Goal: Task Accomplishment & Management: Manage account settings

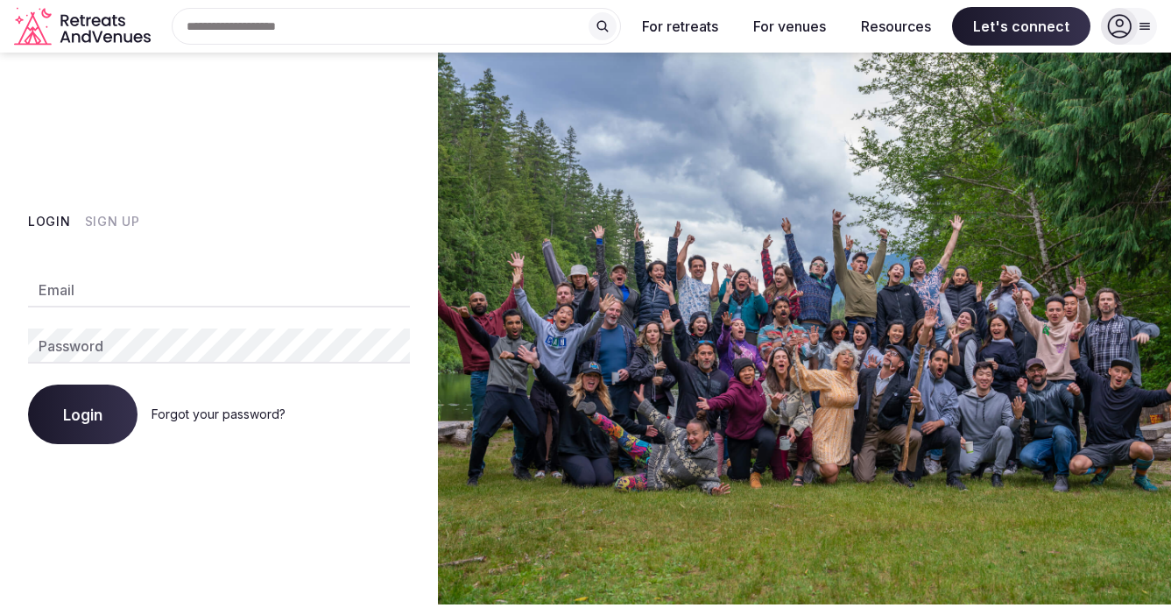
click at [100, 294] on input "Email" at bounding box center [219, 289] width 382 height 35
type input "**********"
click at [90, 418] on span "Login" at bounding box center [82, 414] width 39 height 18
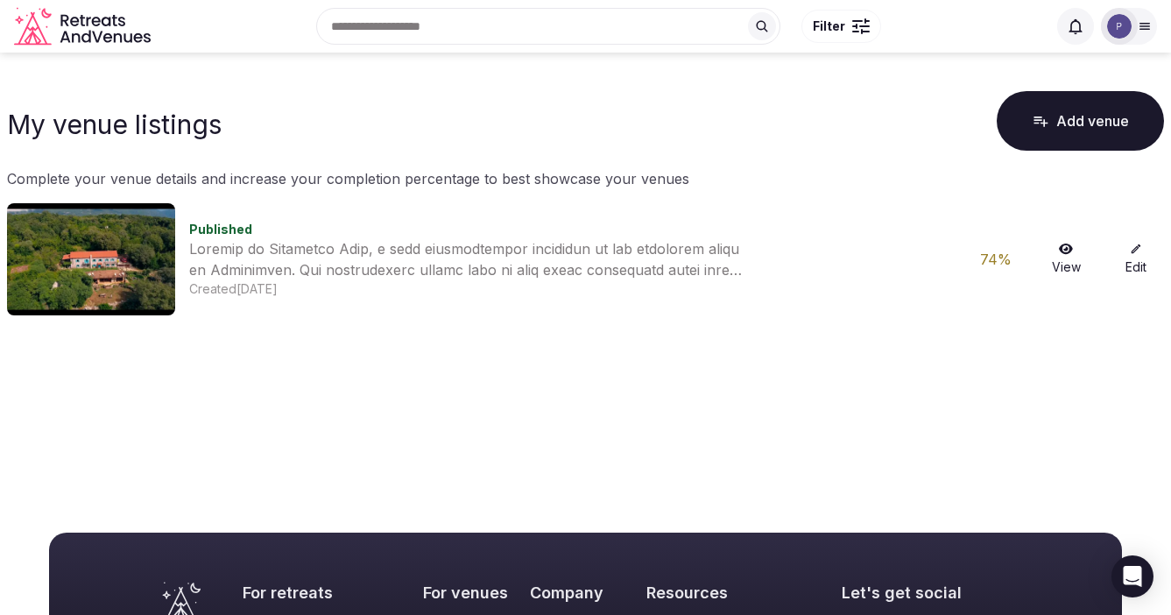
click at [1137, 264] on link "Edit" at bounding box center [1136, 259] width 56 height 33
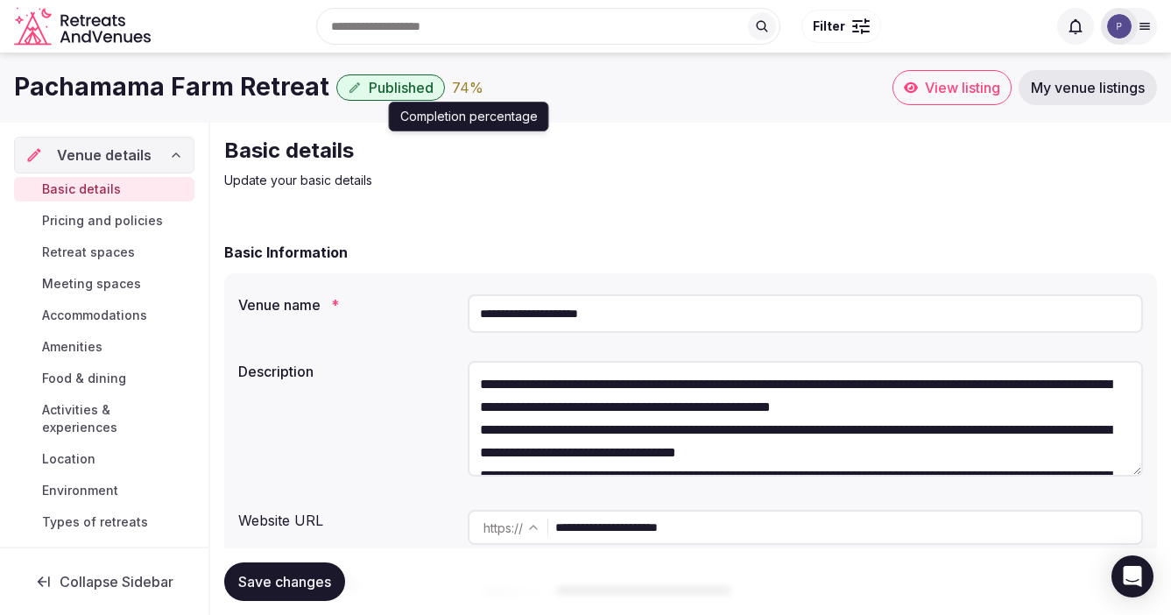
click at [452, 85] on div "74 %" at bounding box center [468, 87] width 32 height 21
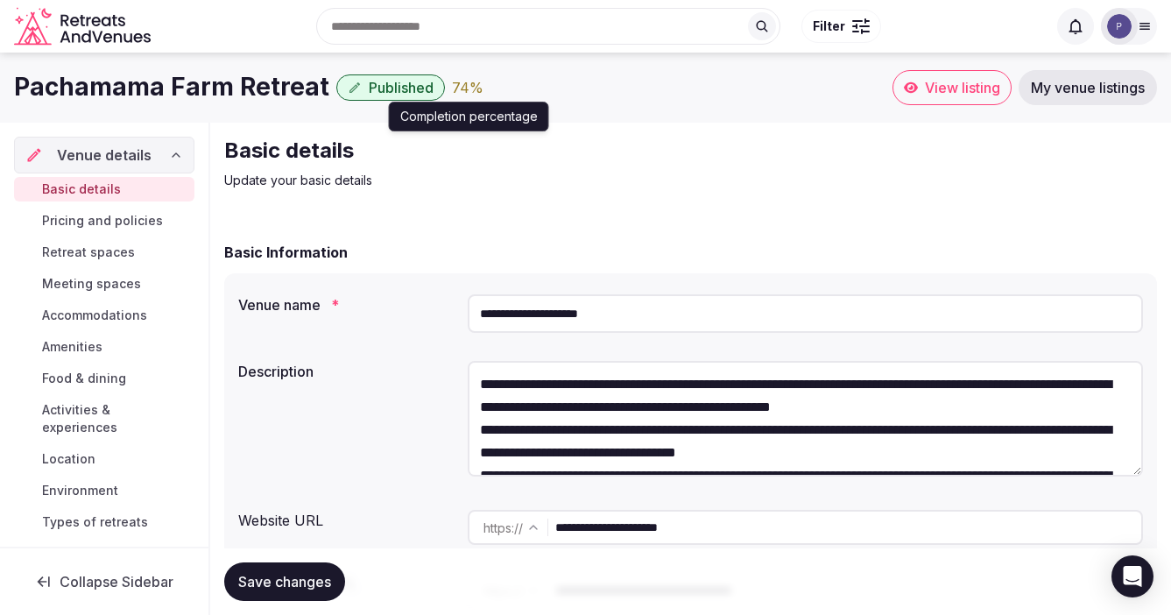
click at [452, 88] on div "74 %" at bounding box center [468, 87] width 32 height 21
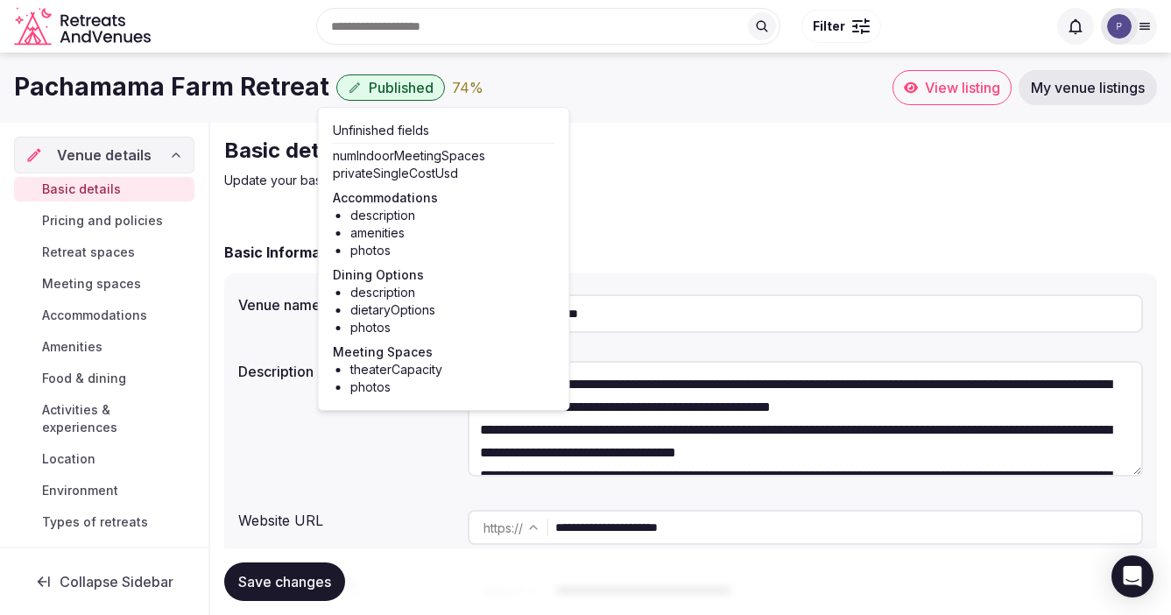
click at [88, 284] on span "Meeting spaces" at bounding box center [91, 284] width 99 height 18
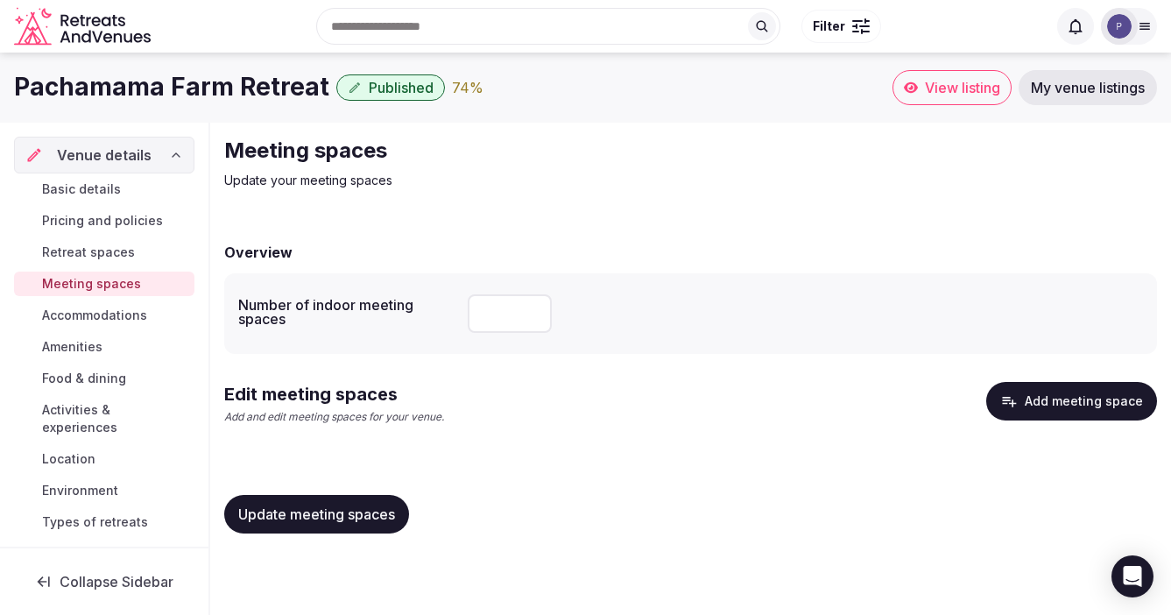
click at [88, 284] on span "Meeting spaces" at bounding box center [91, 284] width 99 height 18
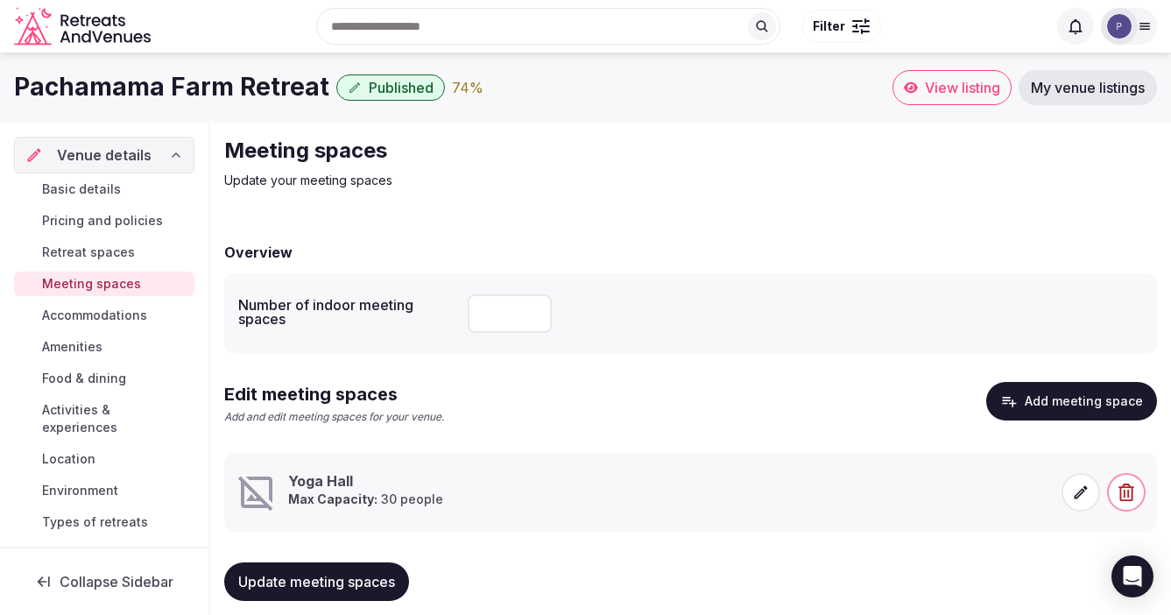
click at [502, 317] on input "number" at bounding box center [510, 313] width 84 height 39
type input "*"
click at [647, 301] on div "*" at bounding box center [805, 313] width 675 height 39
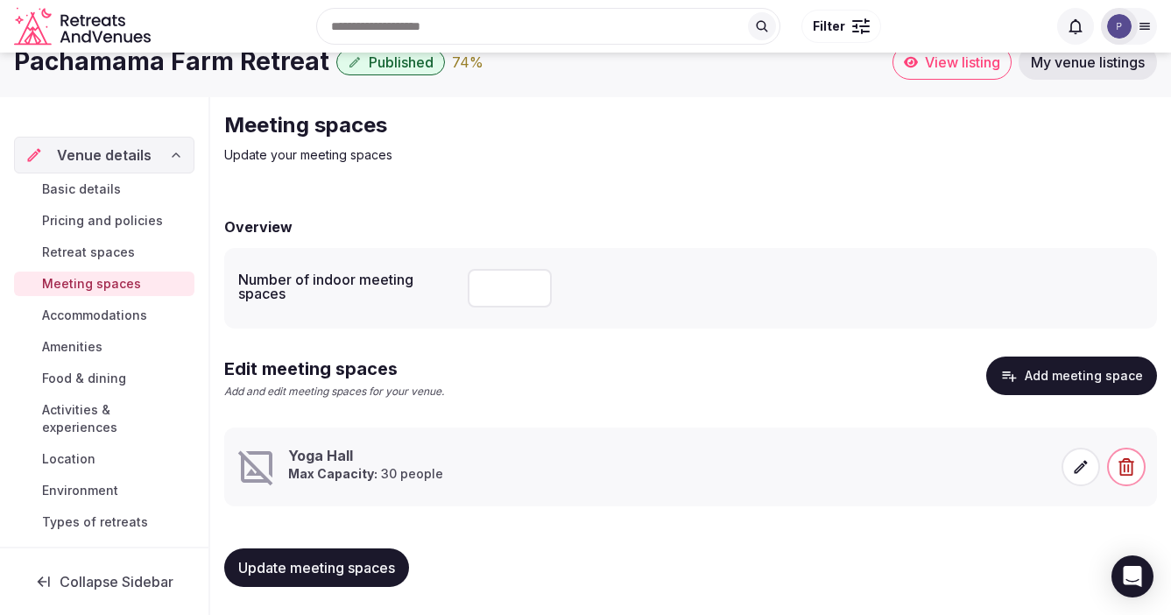
click at [1077, 467] on icon at bounding box center [1080, 466] width 13 height 13
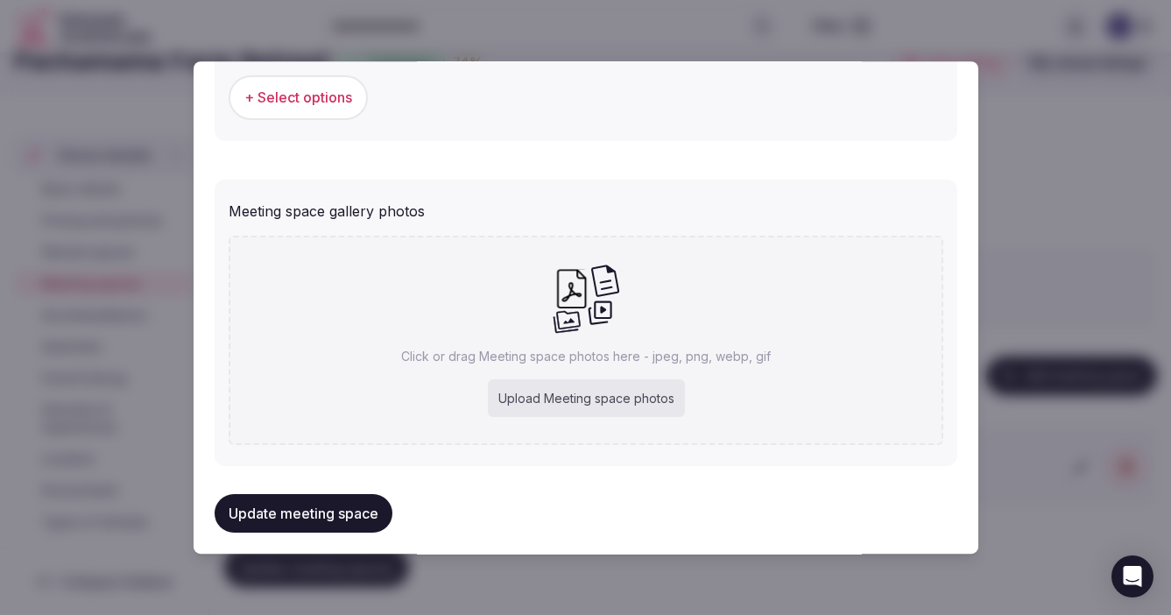
scroll to position [1254, 0]
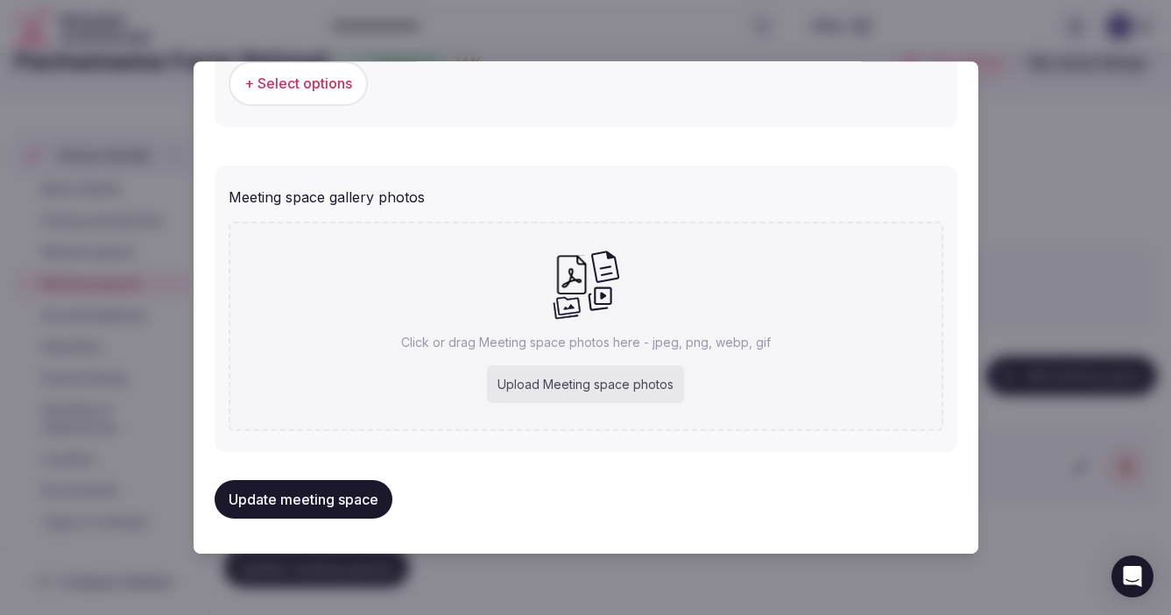
click at [559, 385] on div "Upload Meeting space photos" at bounding box center [585, 384] width 197 height 39
type input "**********"
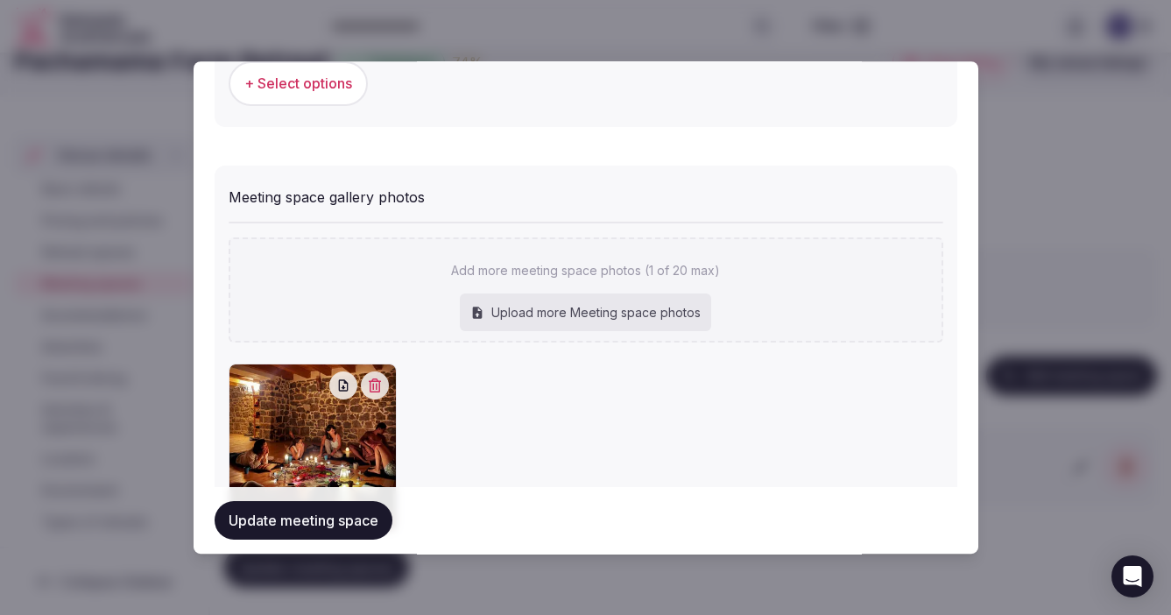
scroll to position [1354, 0]
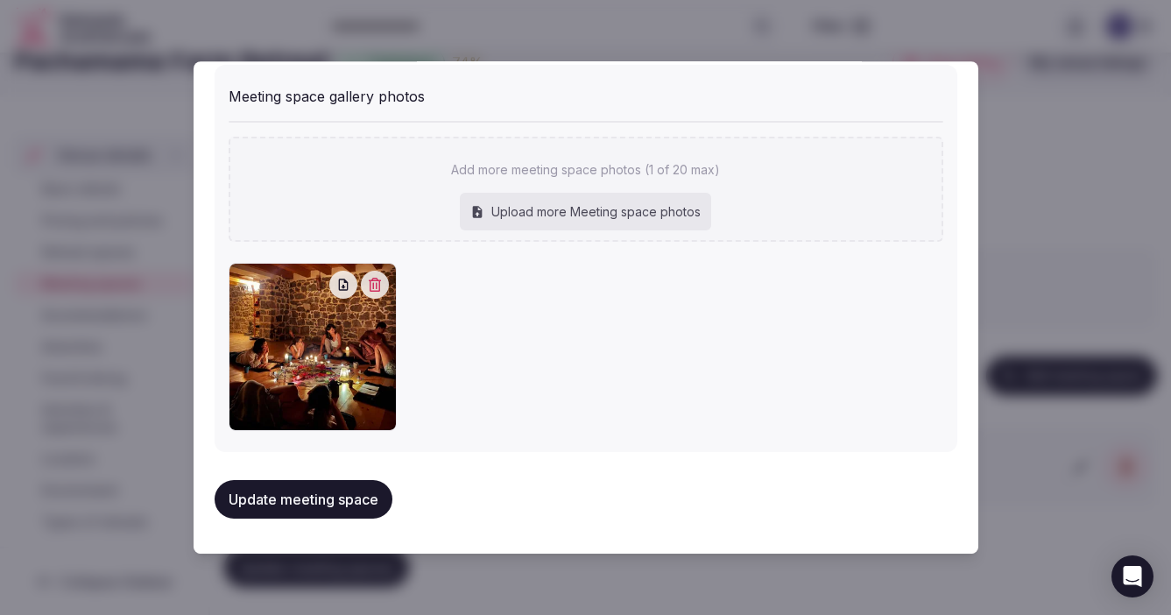
click at [290, 504] on button "Update meeting space" at bounding box center [303, 499] width 178 height 39
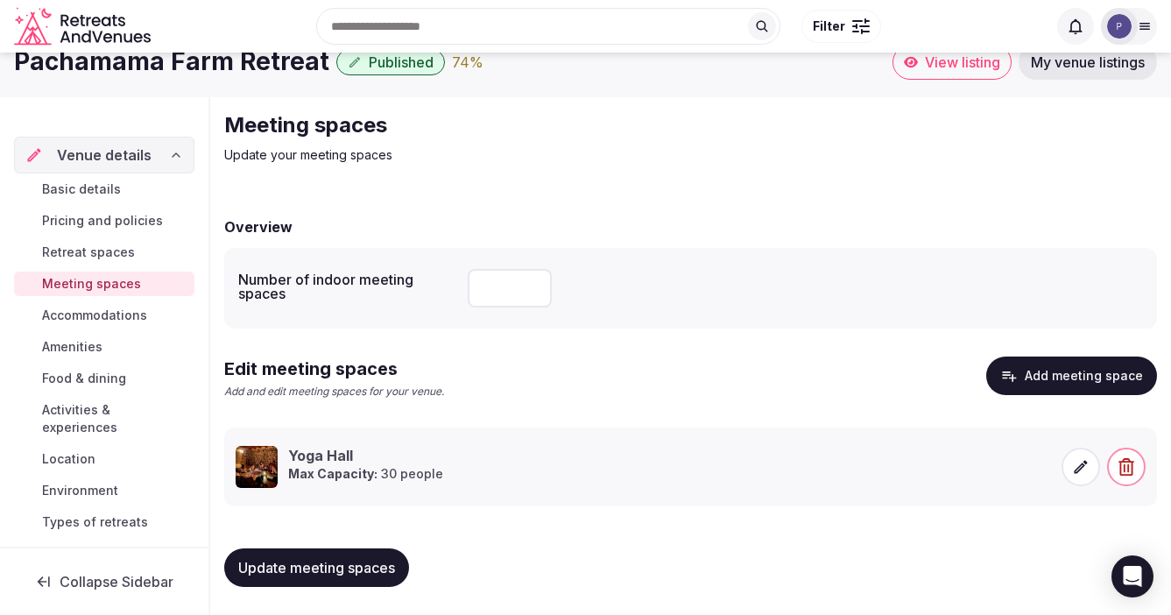
click at [439, 64] on div "Search Popular Destinations [GEOGRAPHIC_DATA], [GEOGRAPHIC_DATA] [GEOGRAPHIC_DA…" at bounding box center [585, 26] width 1143 height 89
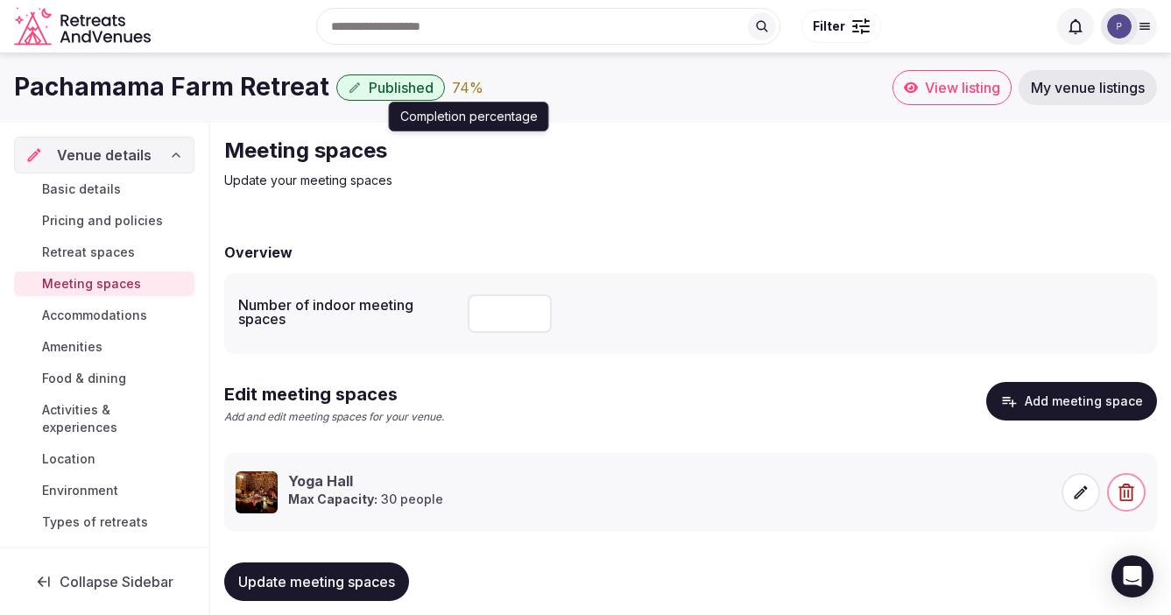
click at [452, 91] on div "74 %" at bounding box center [468, 87] width 32 height 21
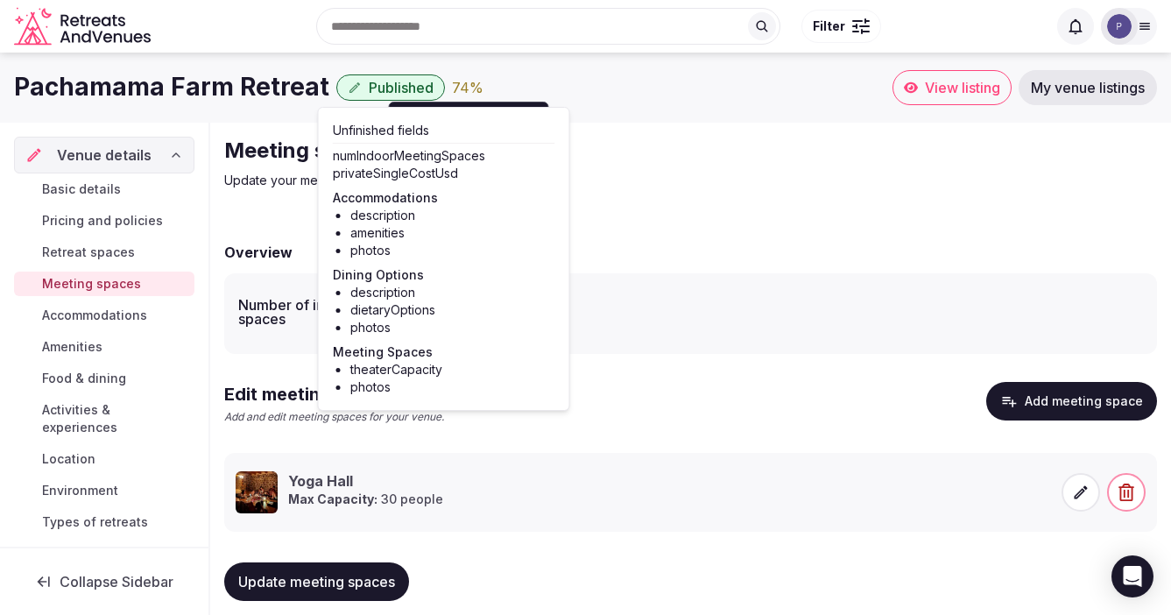
click at [100, 316] on span "Accommodations" at bounding box center [94, 315] width 105 height 18
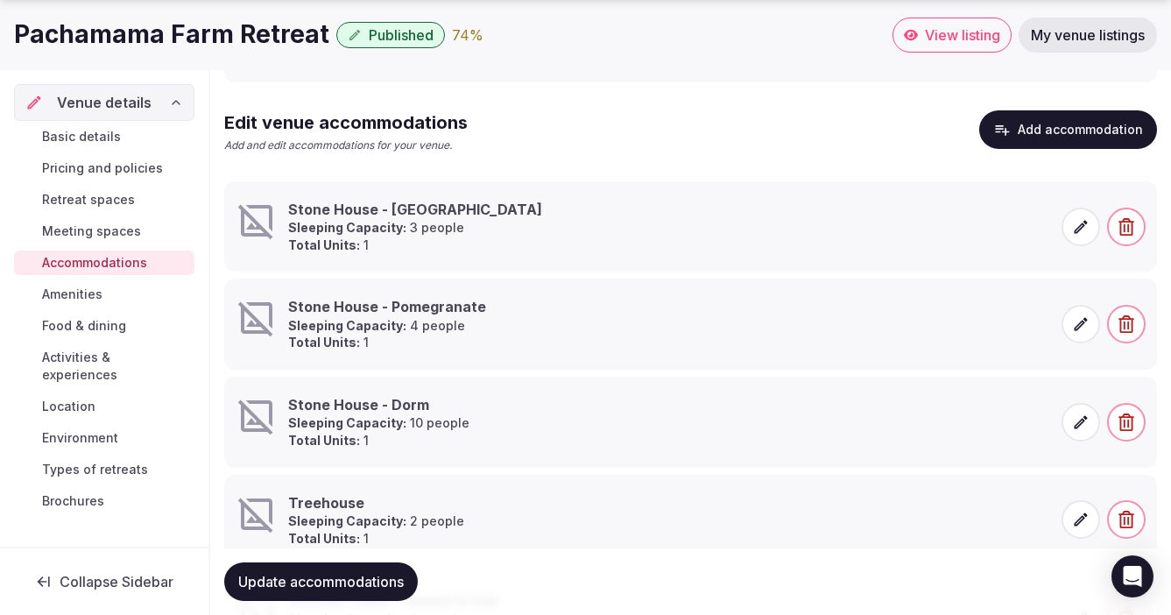
scroll to position [346, 0]
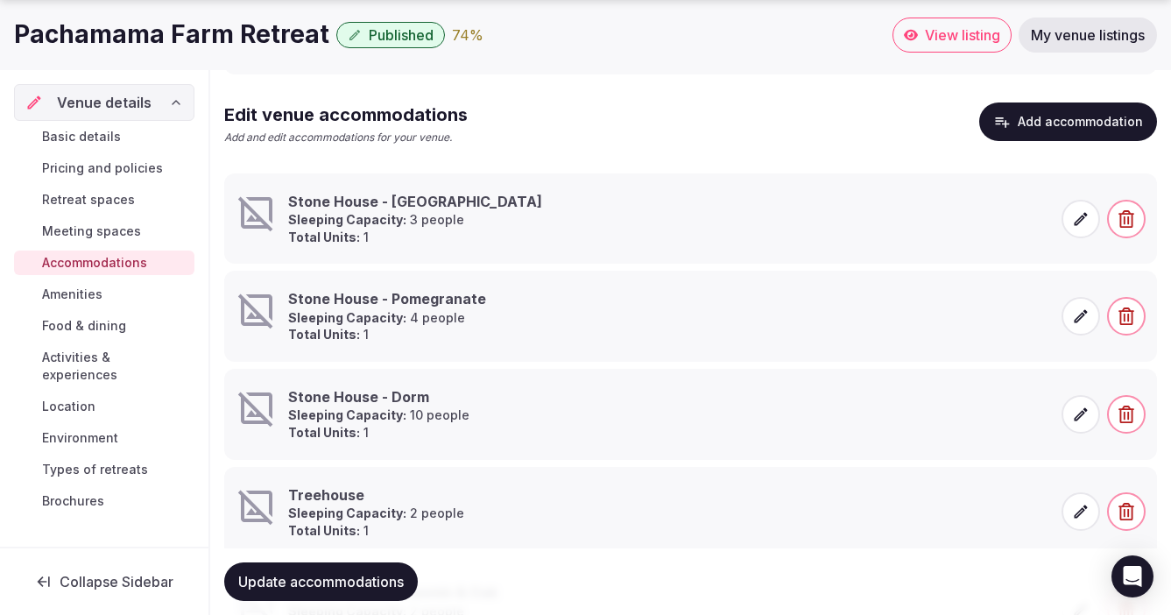
click at [1079, 217] on icon at bounding box center [1080, 218] width 13 height 13
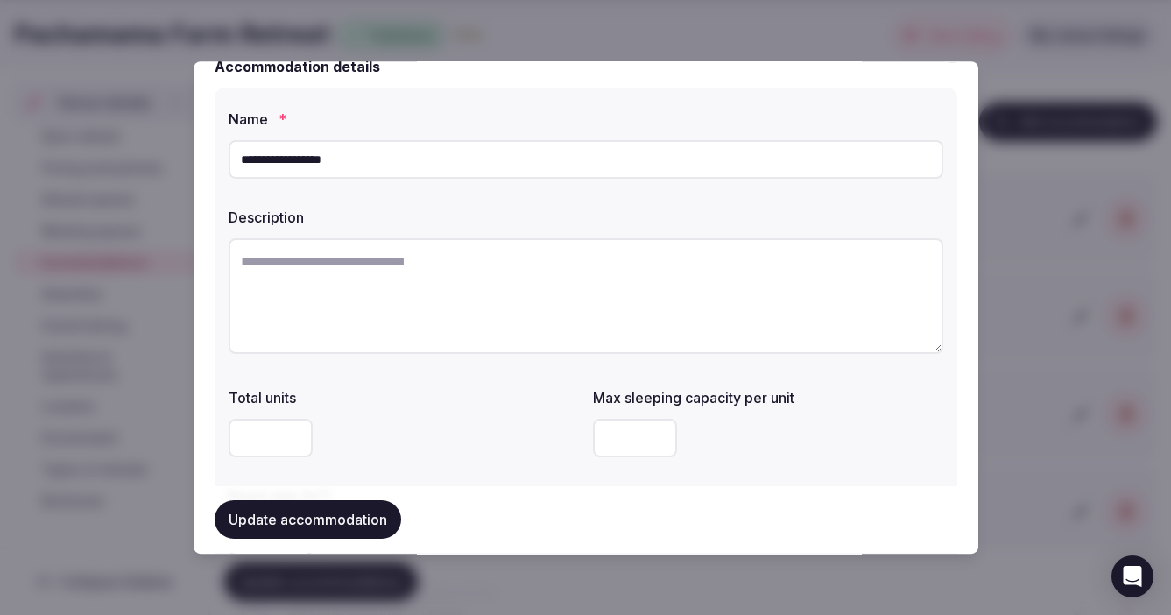
scroll to position [46, 0]
click at [336, 262] on textarea at bounding box center [586, 294] width 714 height 116
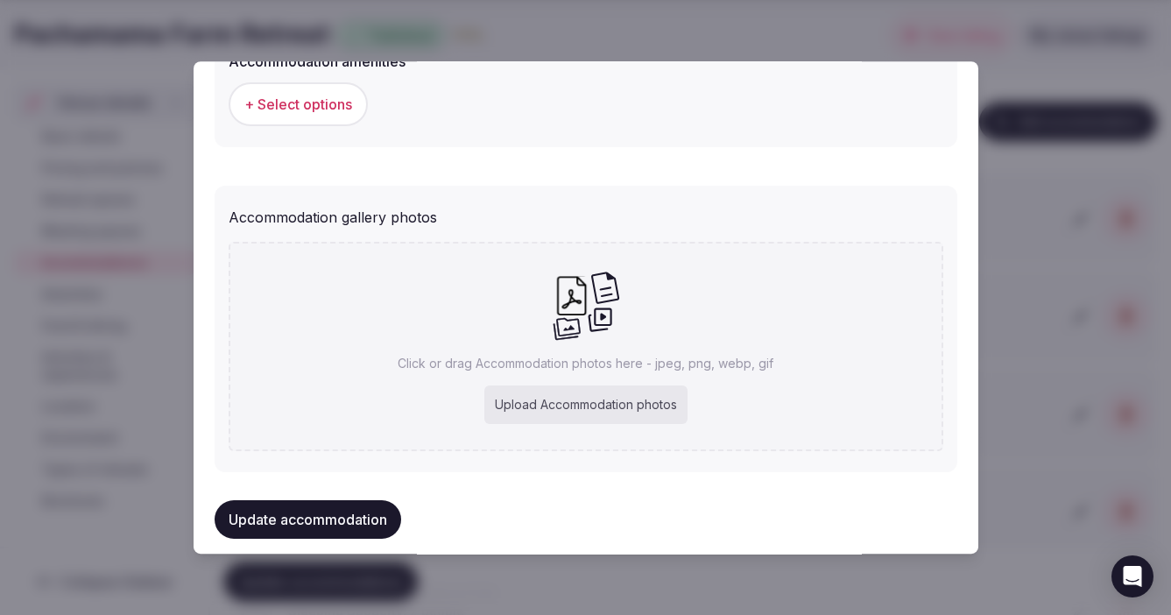
scroll to position [1790, 0]
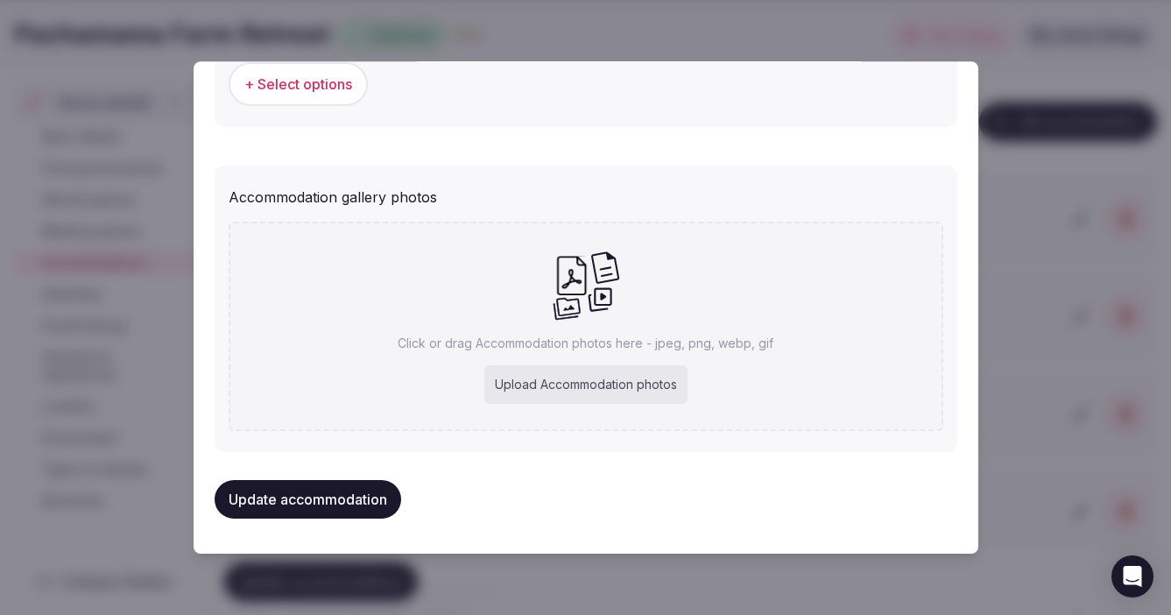
type textarea "**********"
click at [553, 383] on div "Upload Accommodation photos" at bounding box center [585, 385] width 203 height 39
type input "**********"
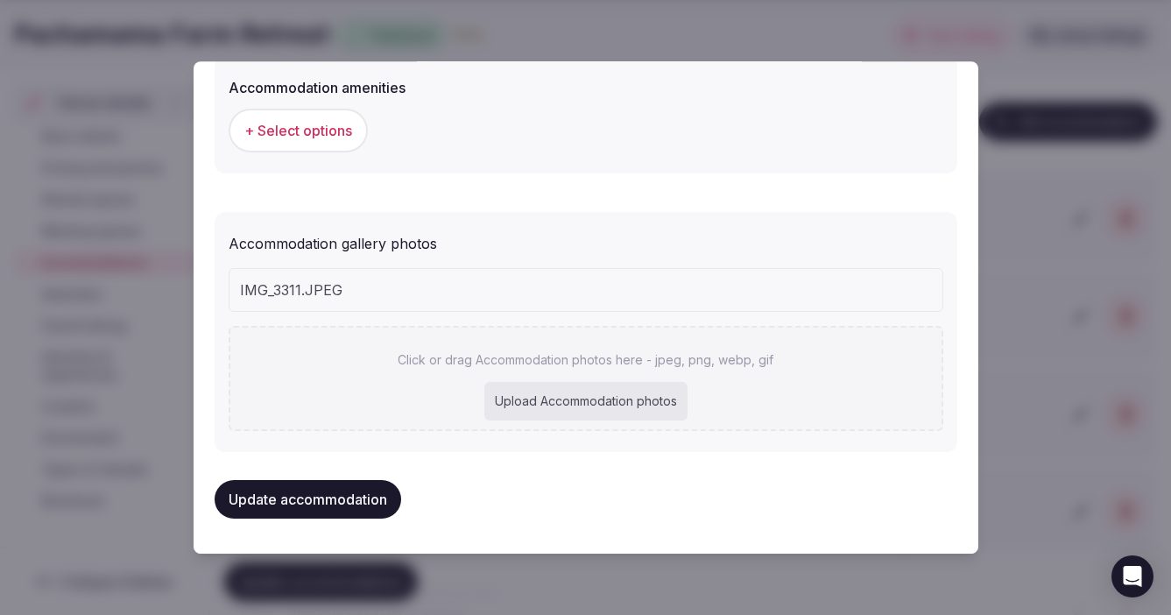
click at [560, 406] on div "Upload Accommodation photos" at bounding box center [585, 402] width 203 height 39
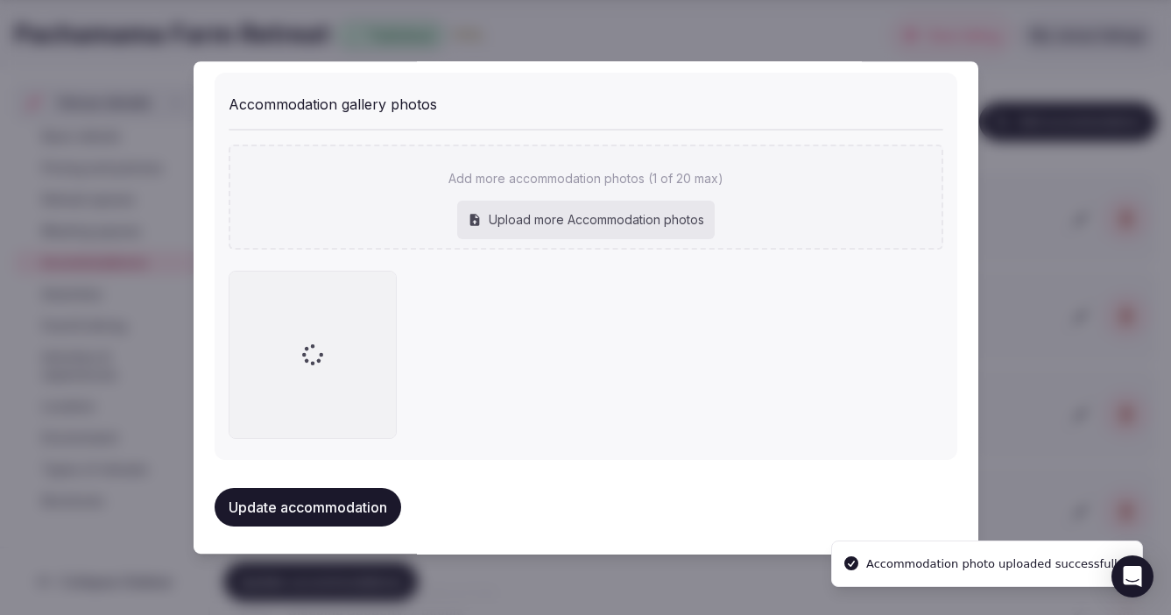
scroll to position [1890, 0]
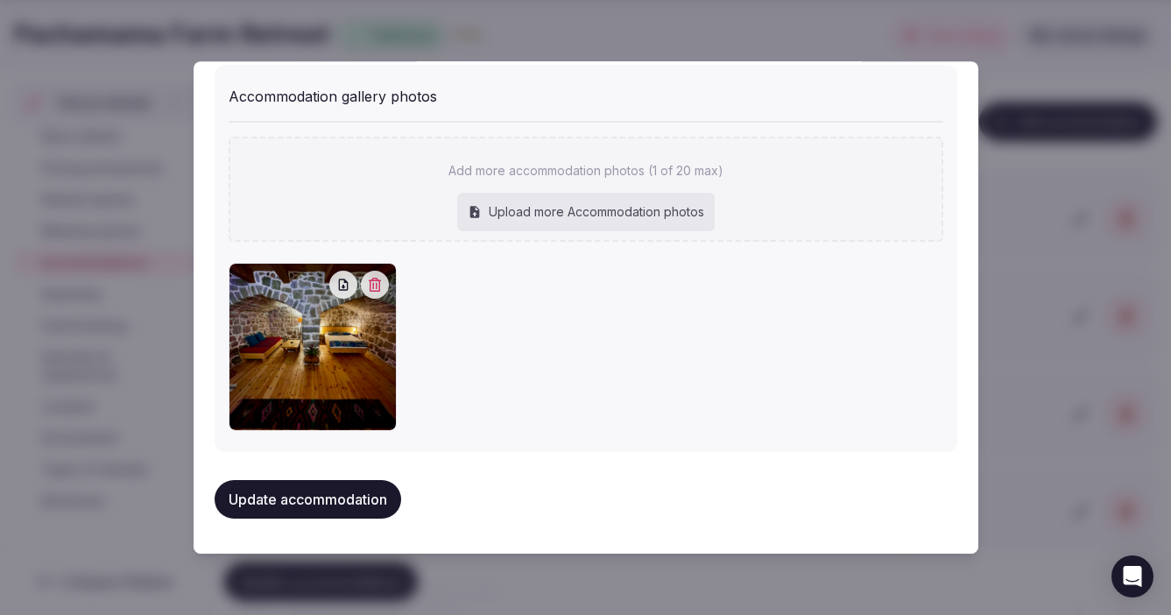
click at [310, 502] on button "Update accommodation" at bounding box center [307, 500] width 186 height 39
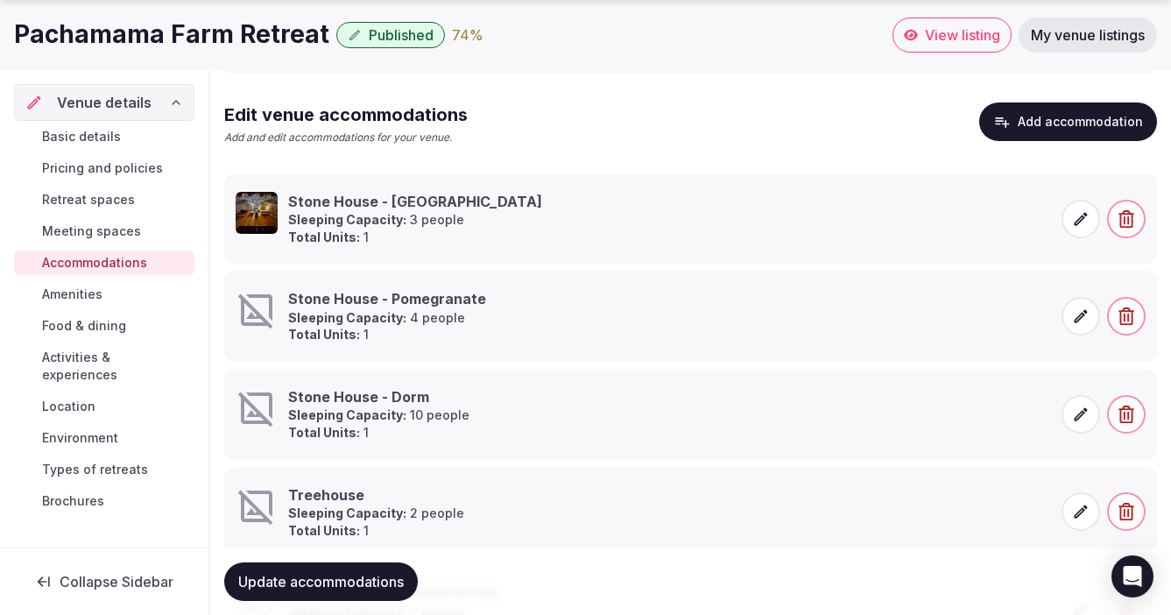
click at [1079, 317] on icon at bounding box center [1081, 316] width 18 height 18
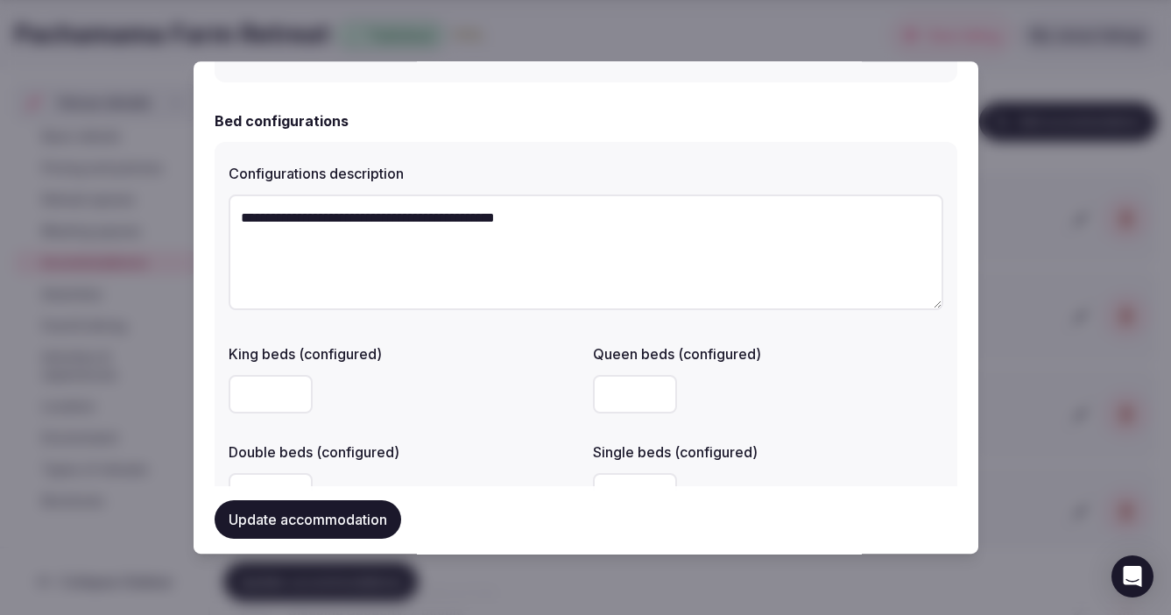
scroll to position [1210, 0]
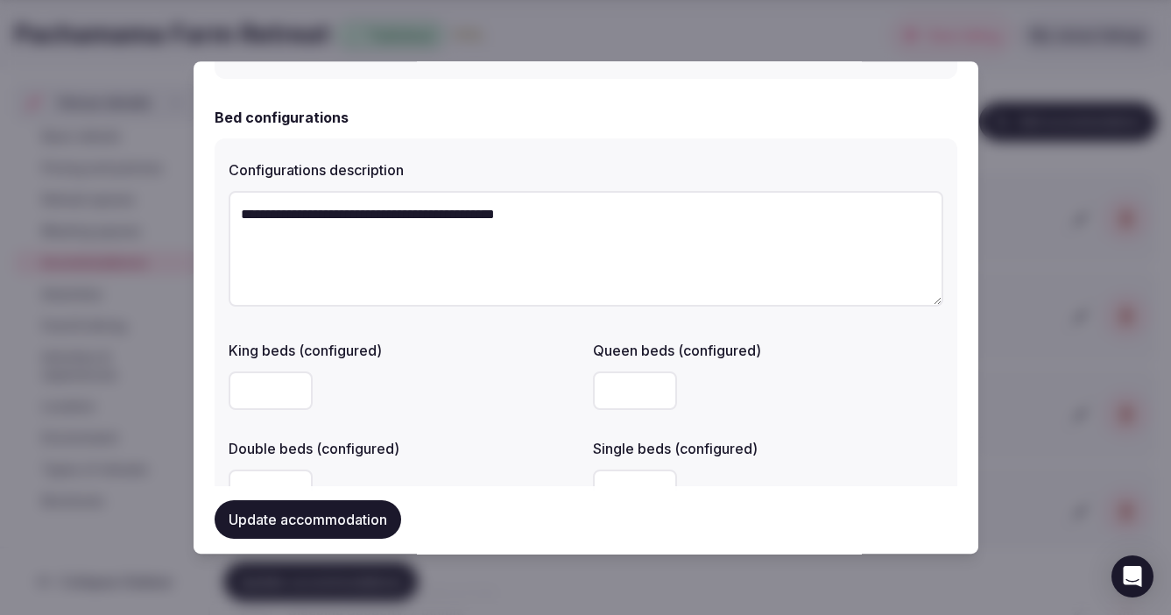
click at [334, 219] on textarea "**********" at bounding box center [586, 249] width 714 height 116
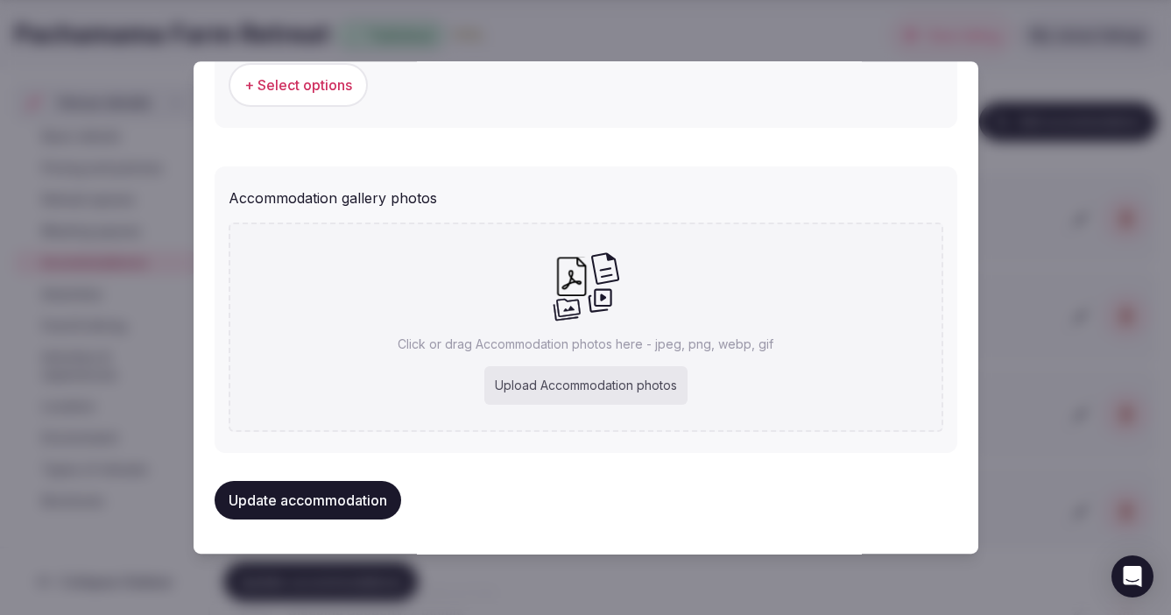
scroll to position [1790, 0]
click at [532, 386] on div "Upload Accommodation photos" at bounding box center [585, 385] width 203 height 39
type input "**********"
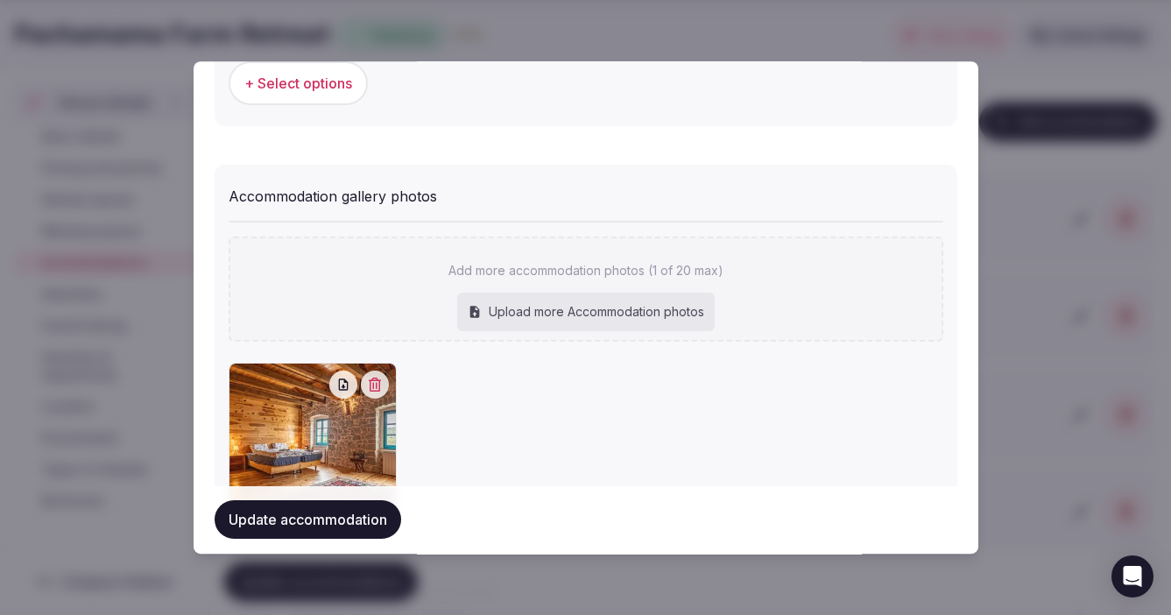
click at [306, 520] on button "Update accommodation" at bounding box center [307, 520] width 186 height 39
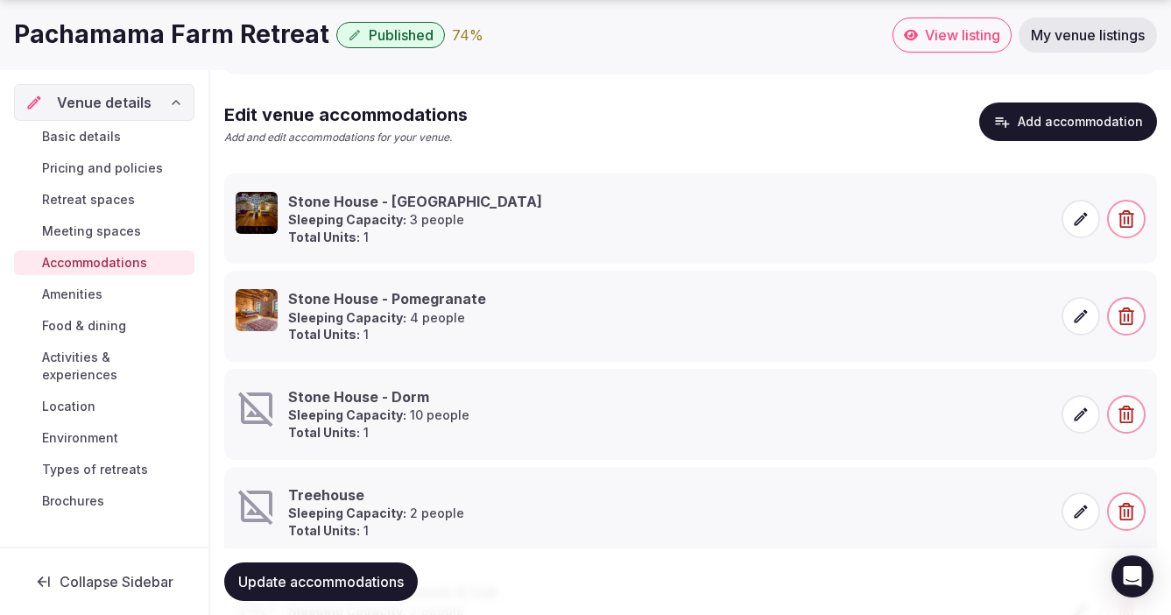
click at [1081, 411] on icon at bounding box center [1080, 413] width 13 height 13
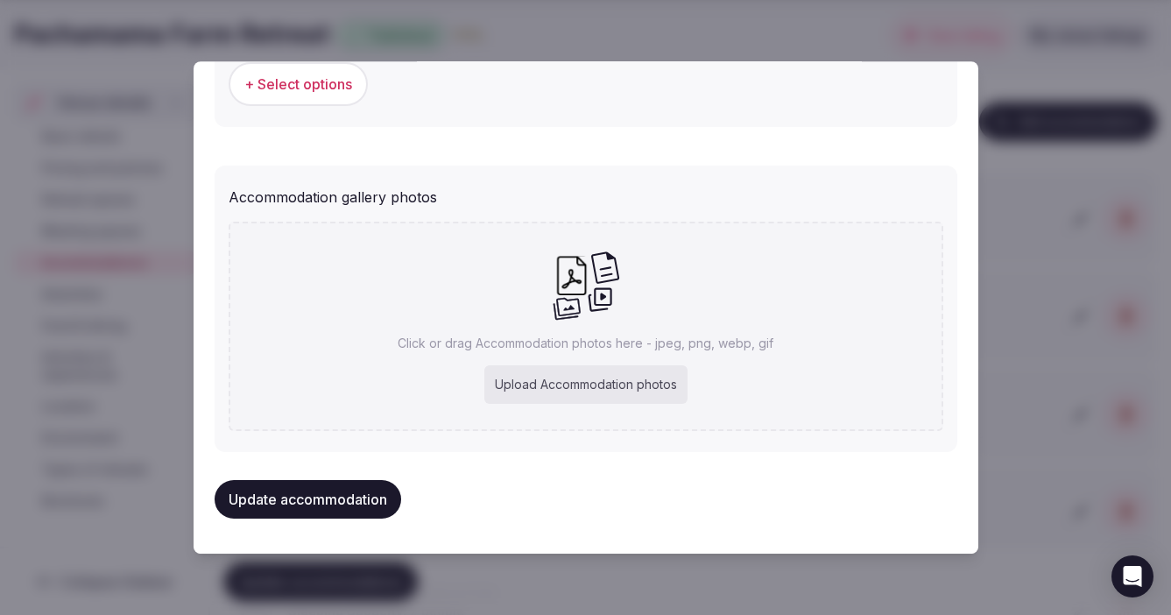
click at [552, 383] on div "Upload Accommodation photos" at bounding box center [585, 385] width 203 height 39
type input "**********"
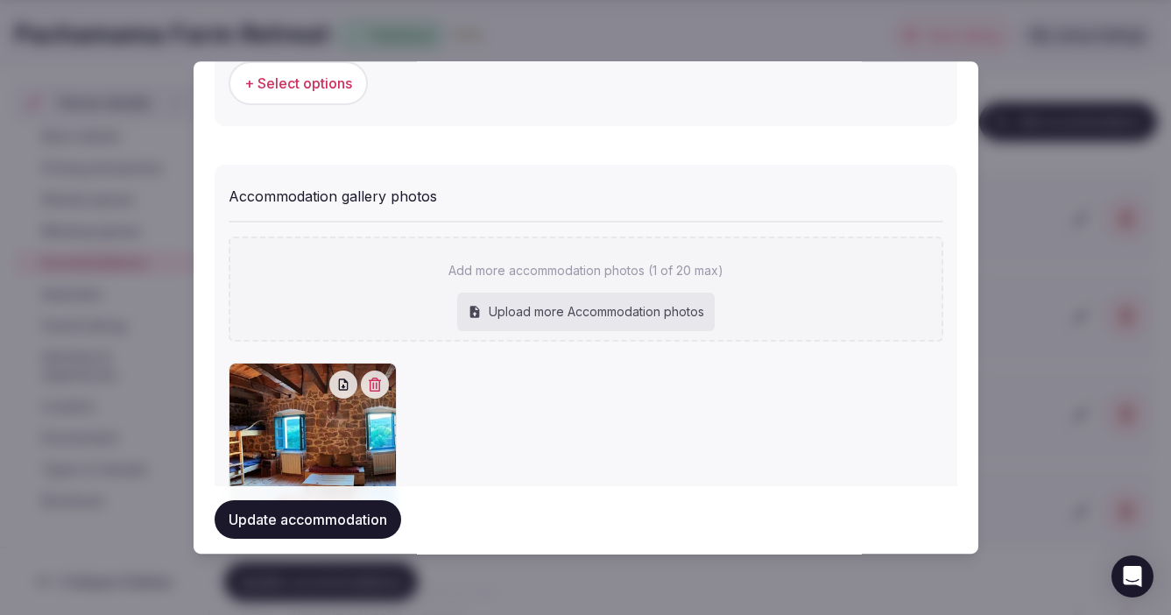
click at [272, 528] on button "Update accommodation" at bounding box center [307, 520] width 186 height 39
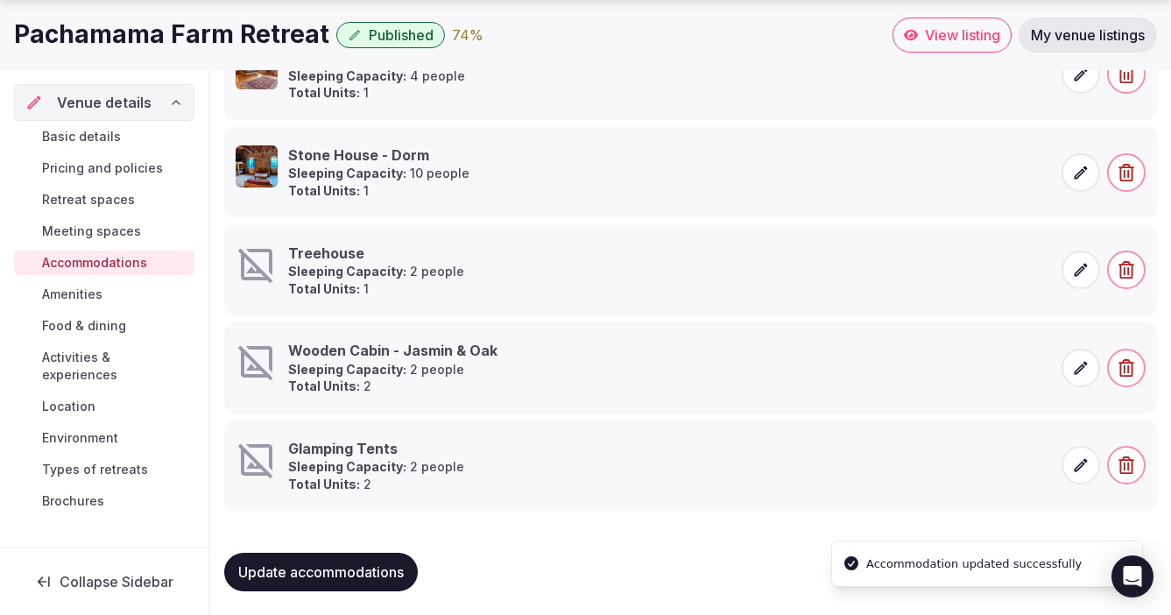
scroll to position [592, 0]
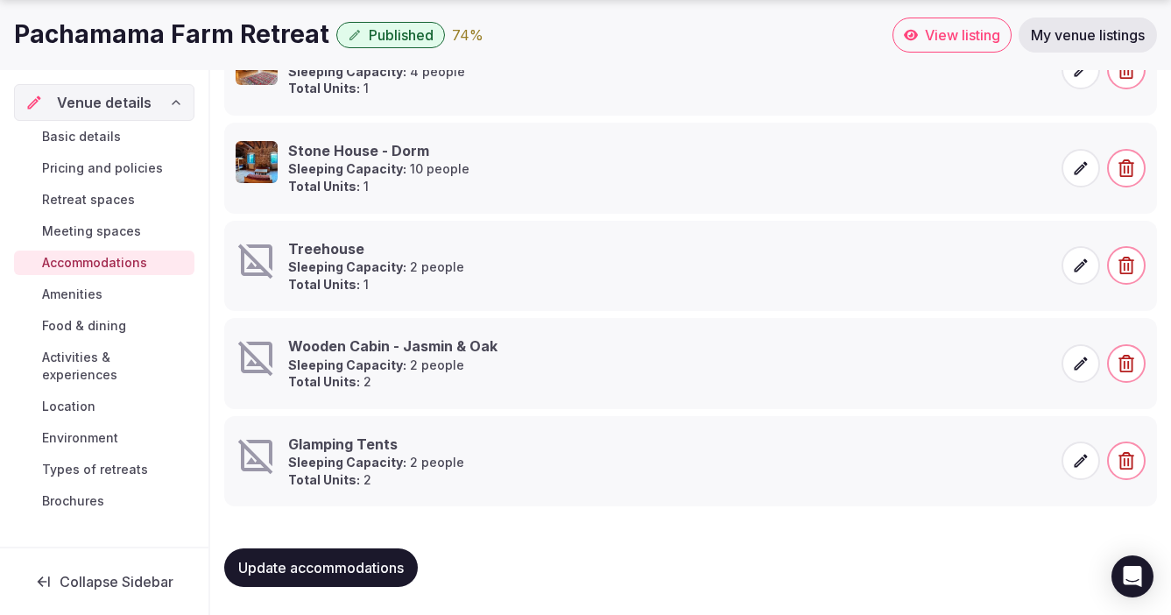
click at [1079, 264] on icon at bounding box center [1080, 265] width 13 height 13
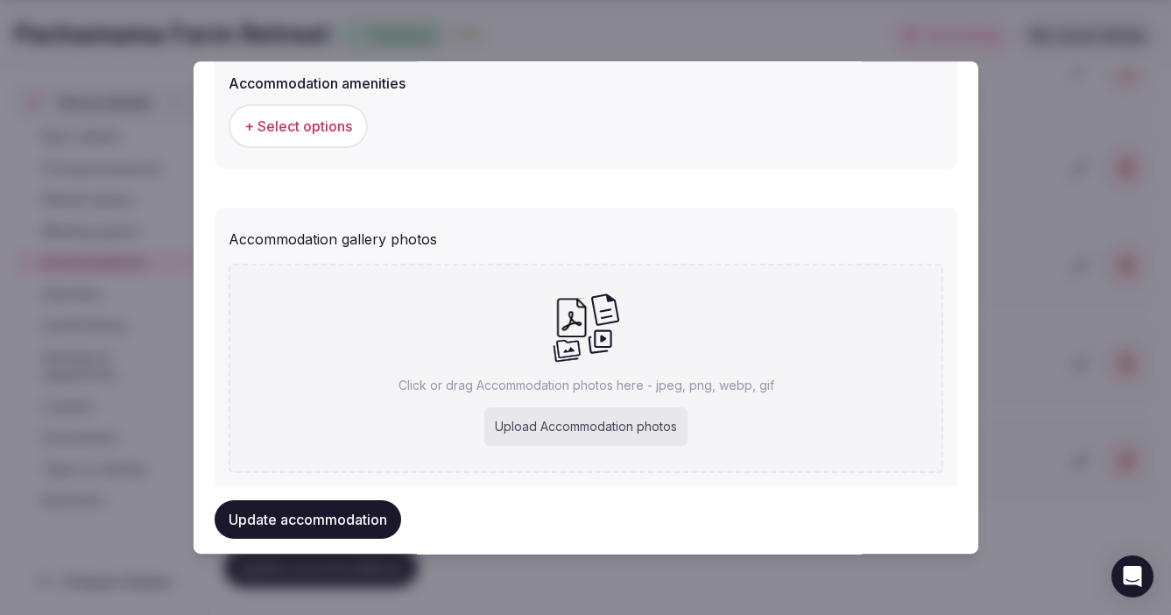
scroll to position [1790, 0]
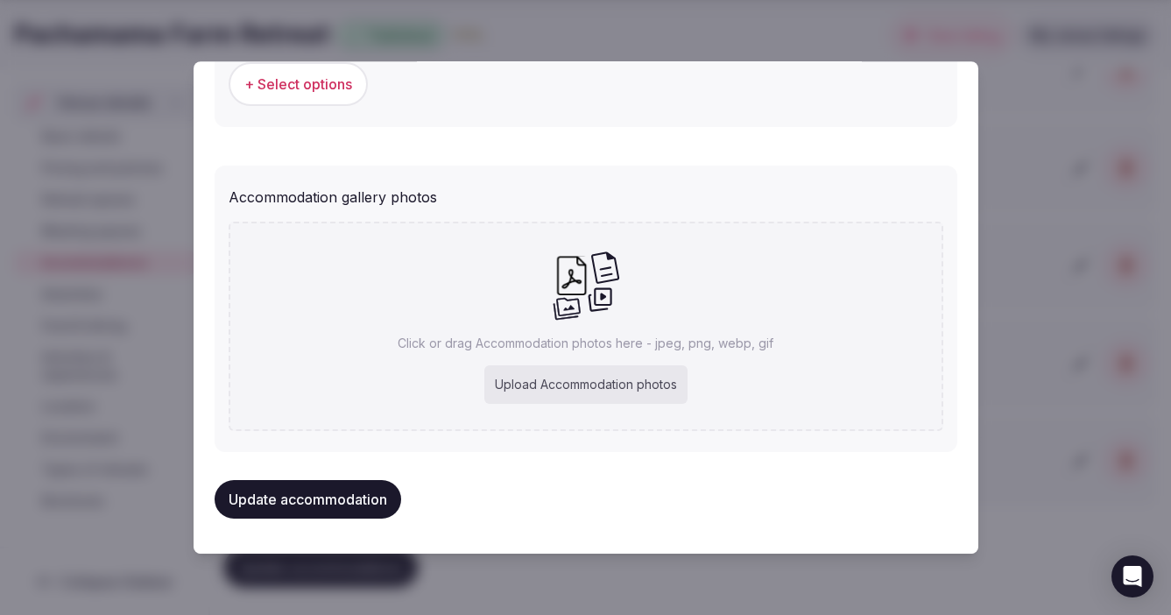
click at [524, 391] on div "Upload Accommodation photos" at bounding box center [585, 385] width 203 height 39
type input "**********"
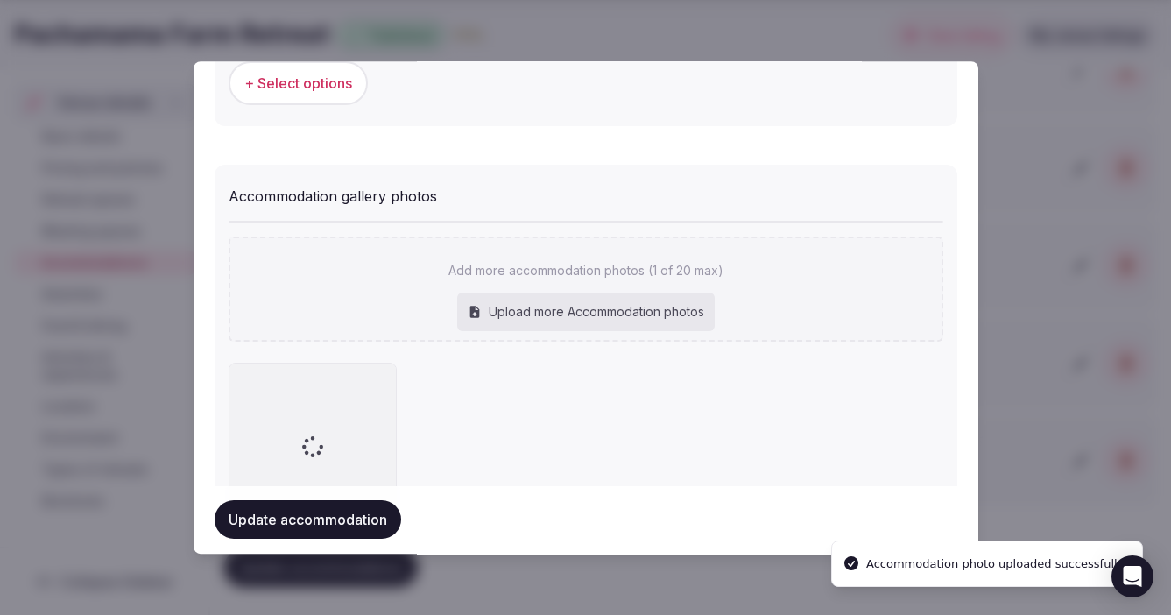
click at [546, 313] on div "Upload more Accommodation photos" at bounding box center [585, 312] width 257 height 39
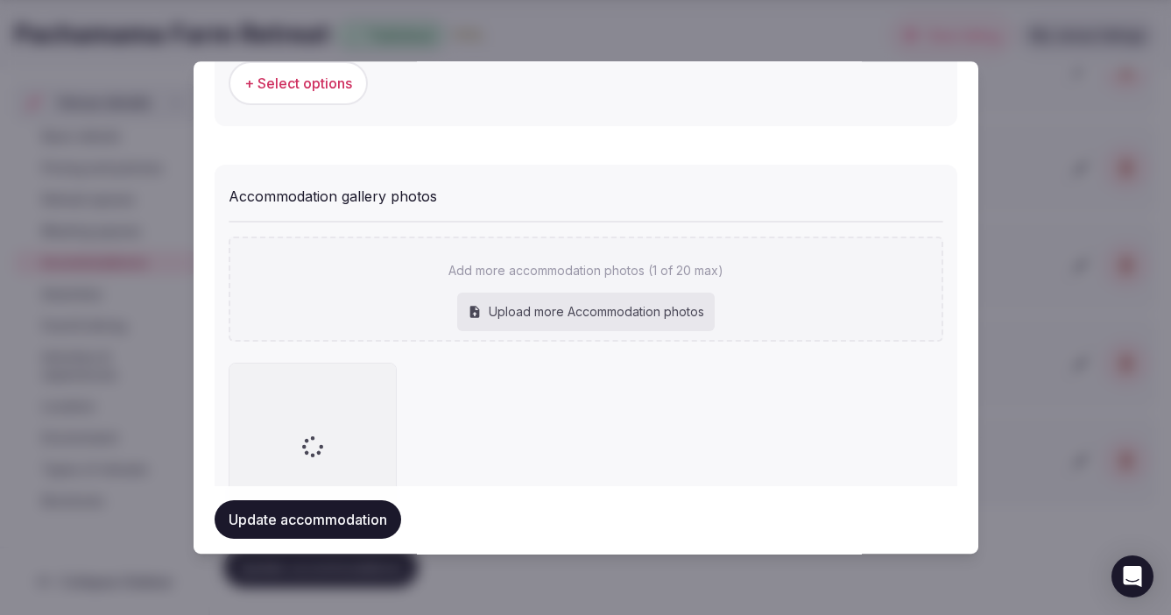
type input "**********"
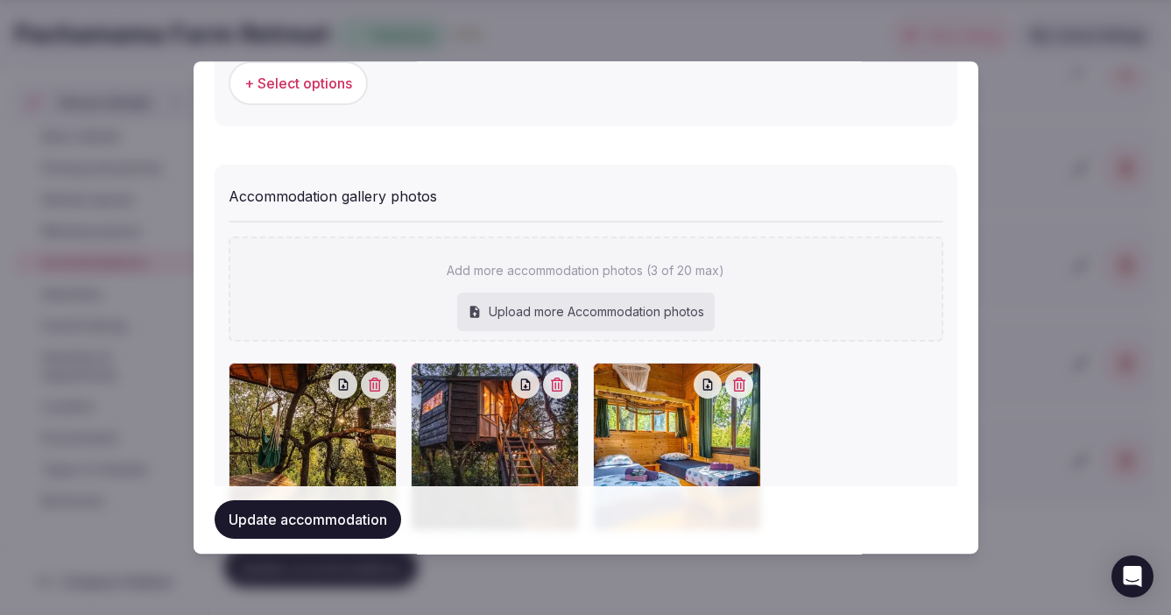
click at [322, 524] on button "Update accommodation" at bounding box center [307, 520] width 186 height 39
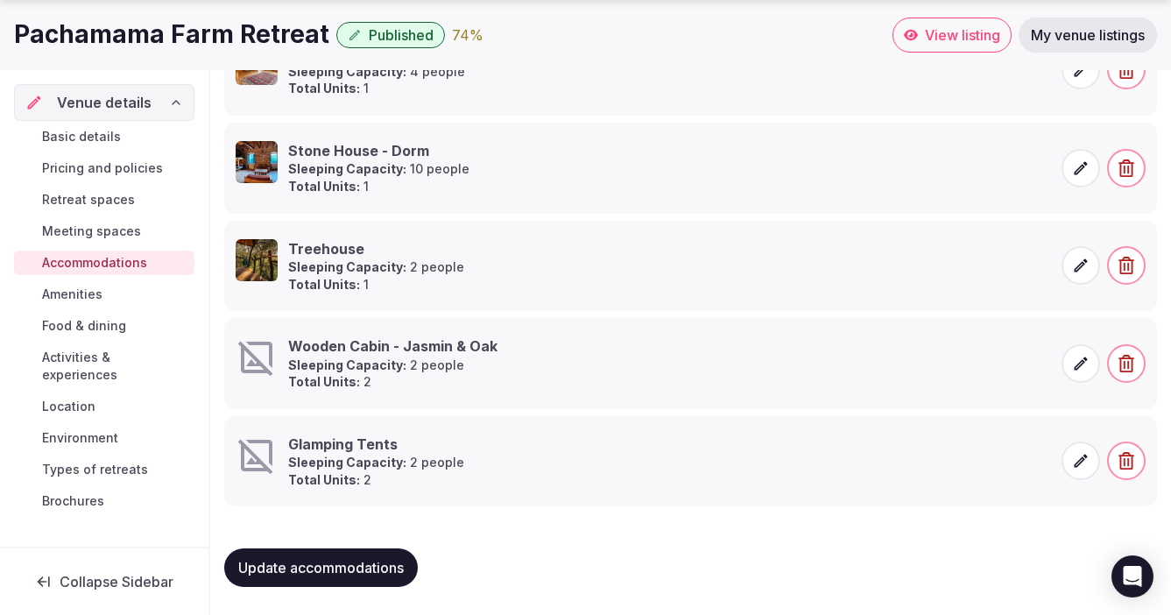
click at [1092, 368] on span at bounding box center [1080, 363] width 39 height 39
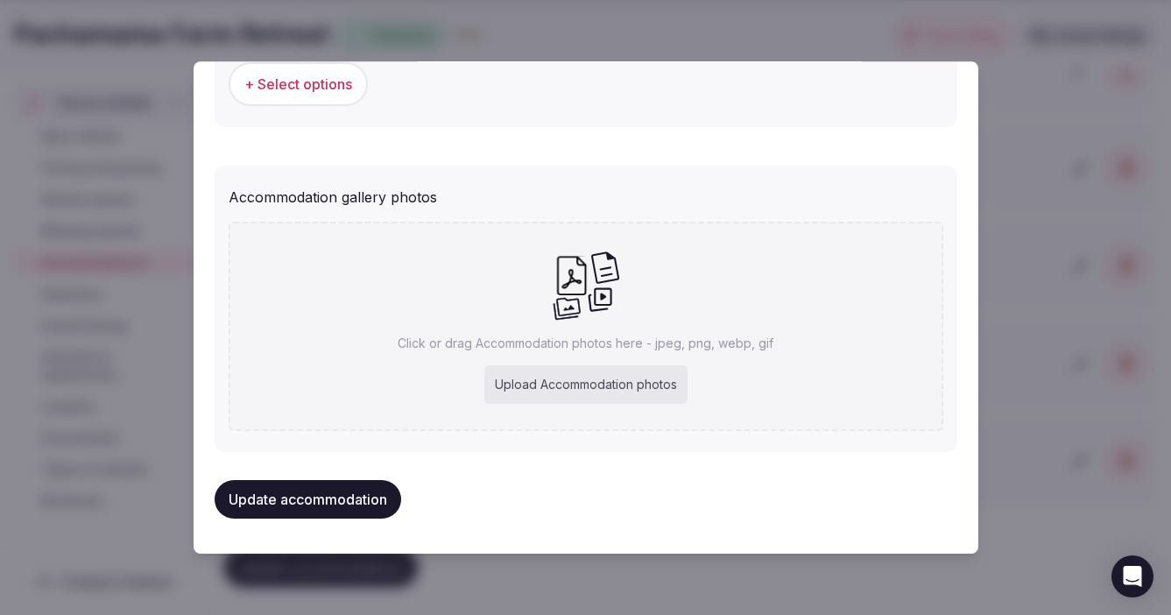
click at [540, 390] on div "Upload Accommodation photos" at bounding box center [585, 385] width 203 height 39
type input "**********"
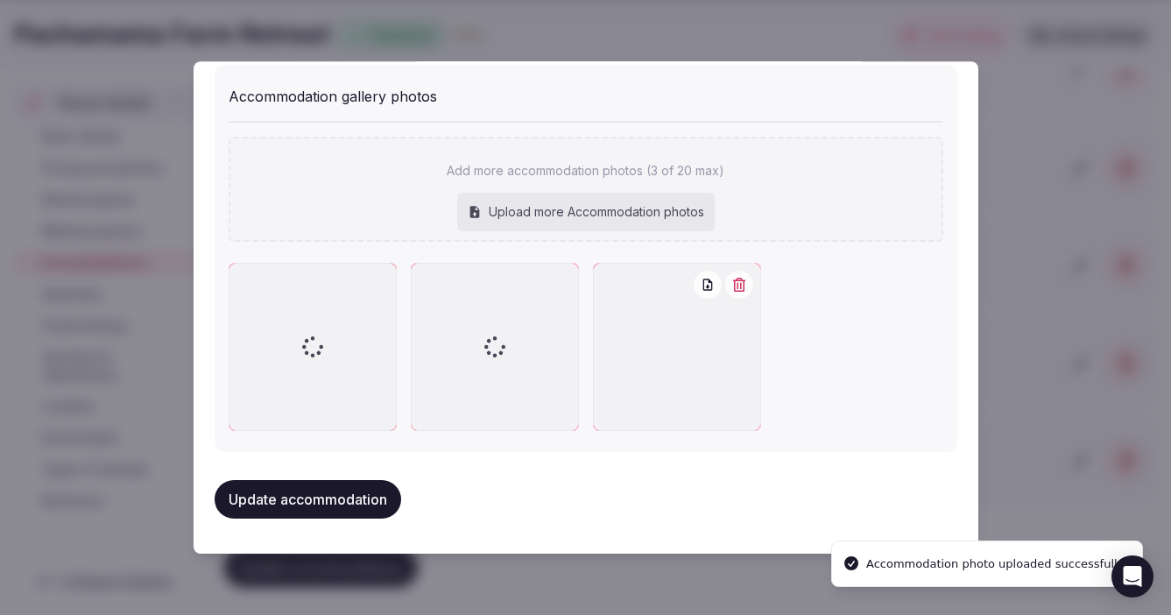
scroll to position [1890, 0]
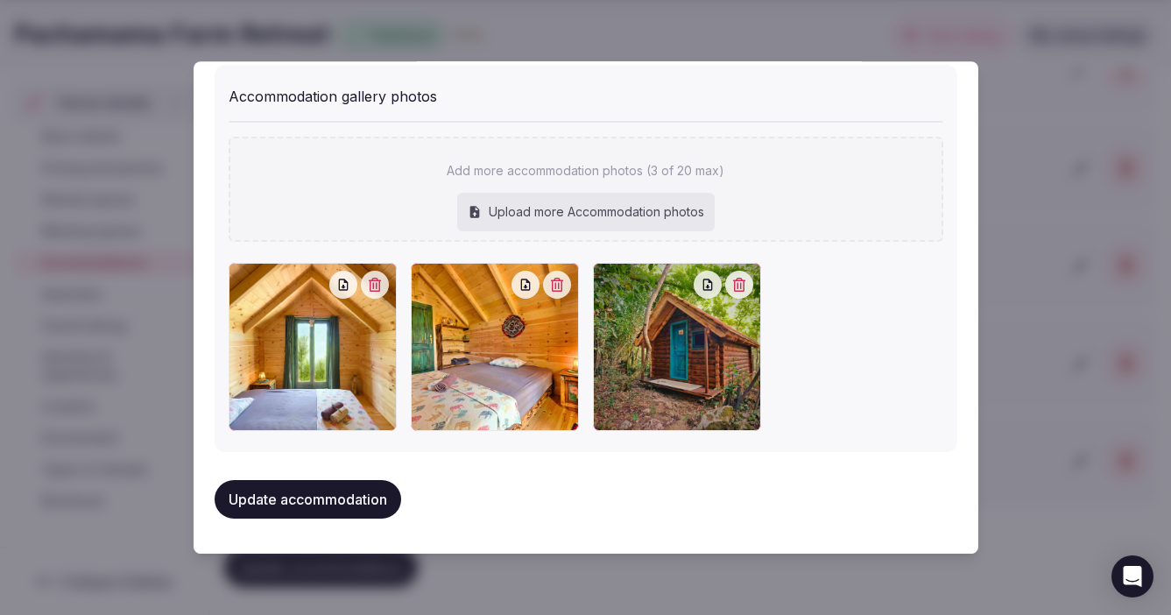
click at [327, 503] on button "Update accommodation" at bounding box center [307, 500] width 186 height 39
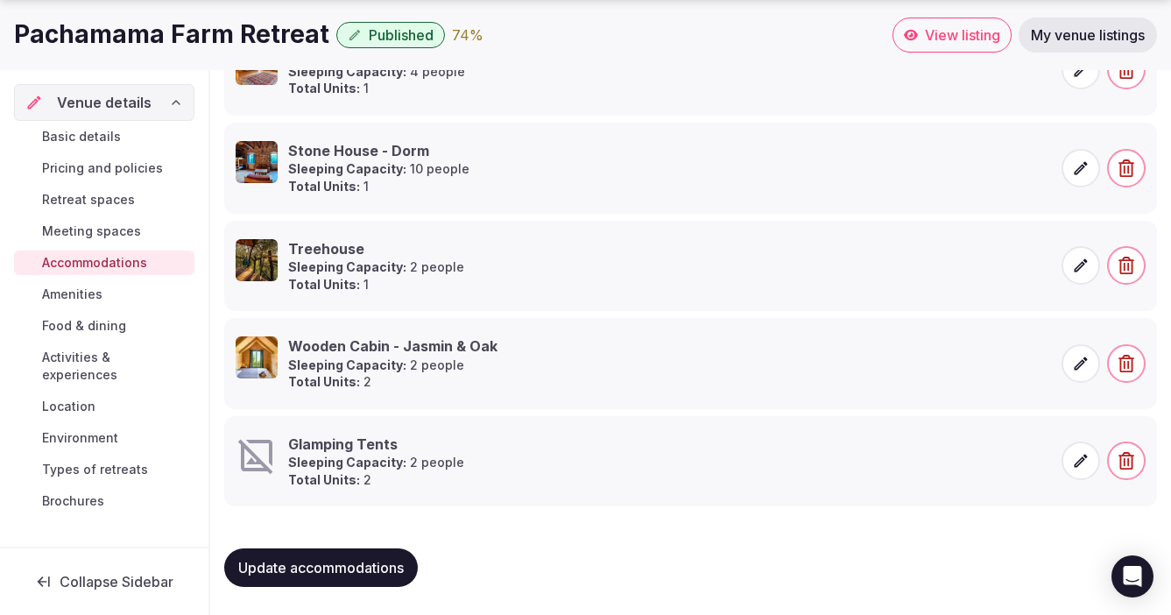
click at [1076, 468] on icon at bounding box center [1081, 461] width 18 height 18
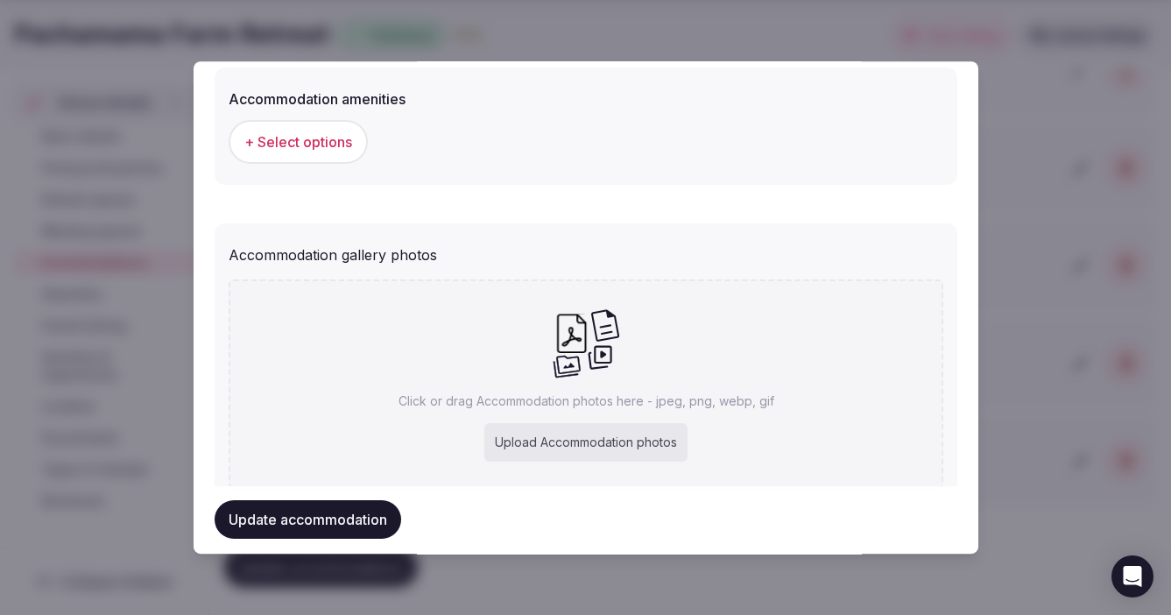
scroll to position [1790, 0]
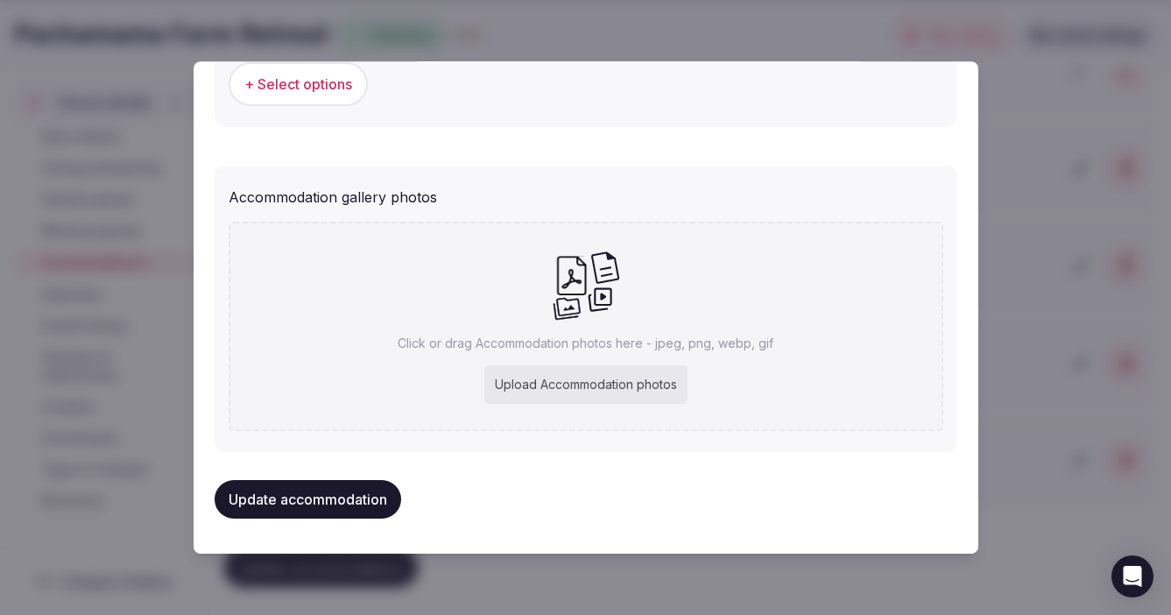
click at [581, 384] on div "Upload Accommodation photos" at bounding box center [585, 385] width 203 height 39
type input "**********"
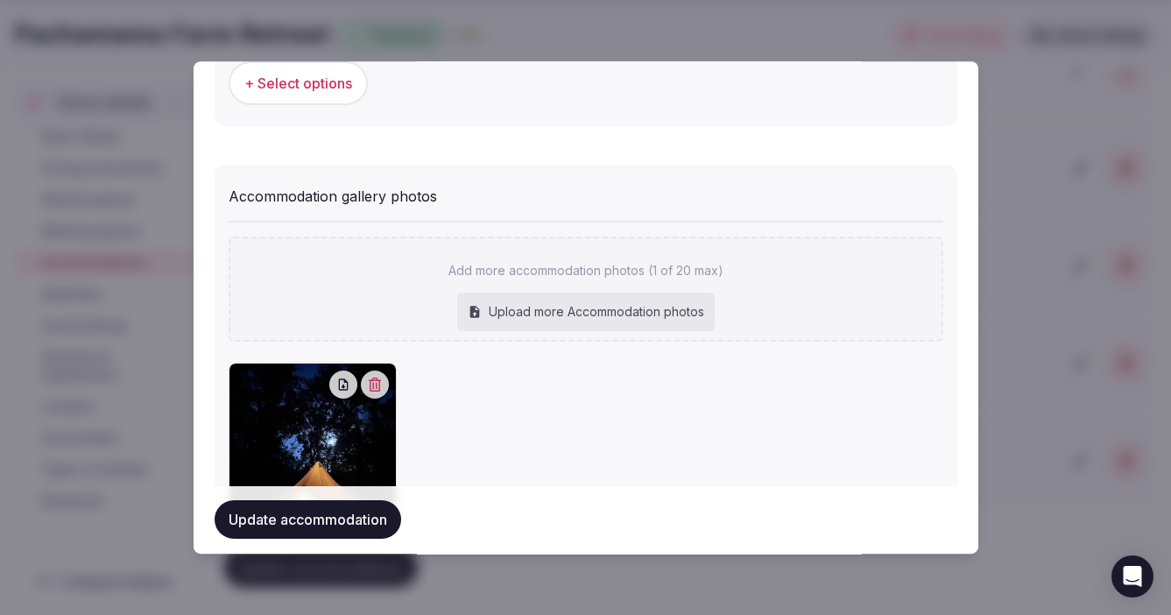
click at [285, 521] on button "Update accommodation" at bounding box center [307, 520] width 186 height 39
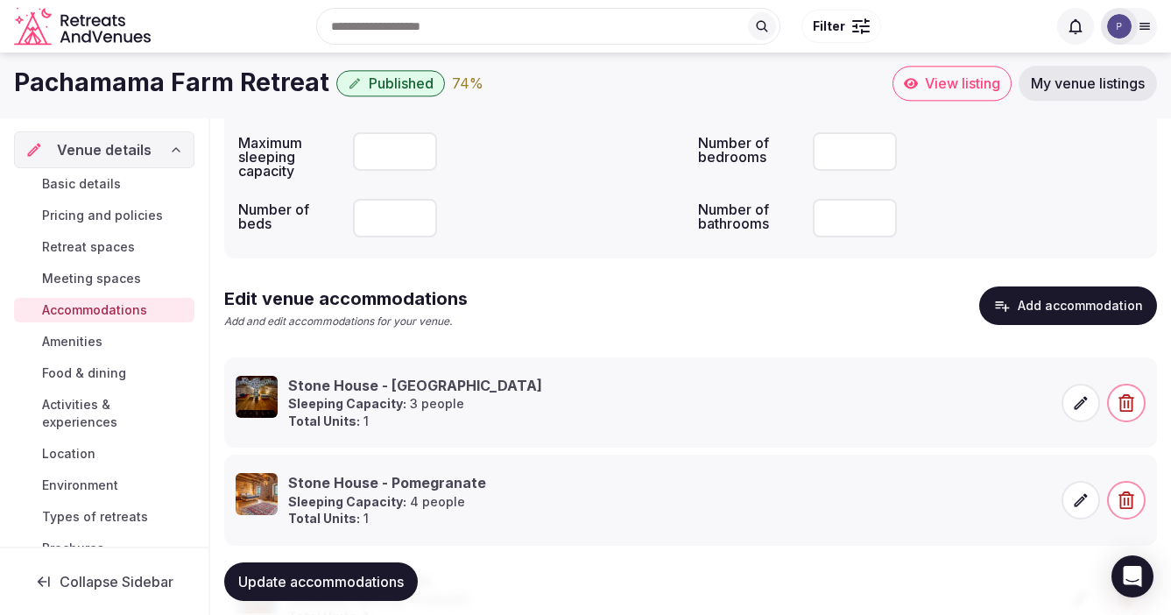
scroll to position [0, 0]
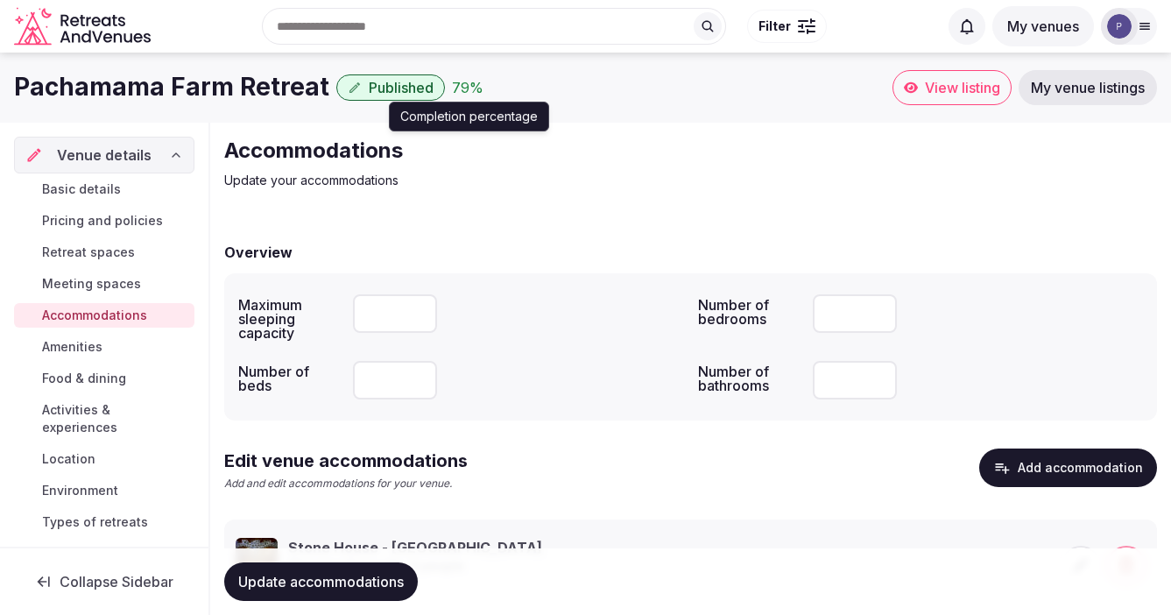
click at [452, 89] on div "79 %" at bounding box center [468, 87] width 32 height 21
